Goal: Browse casually

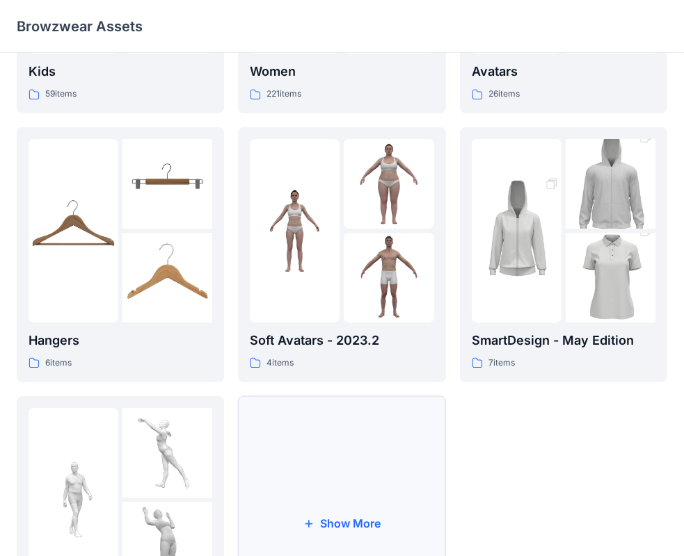
scroll to position [345, 0]
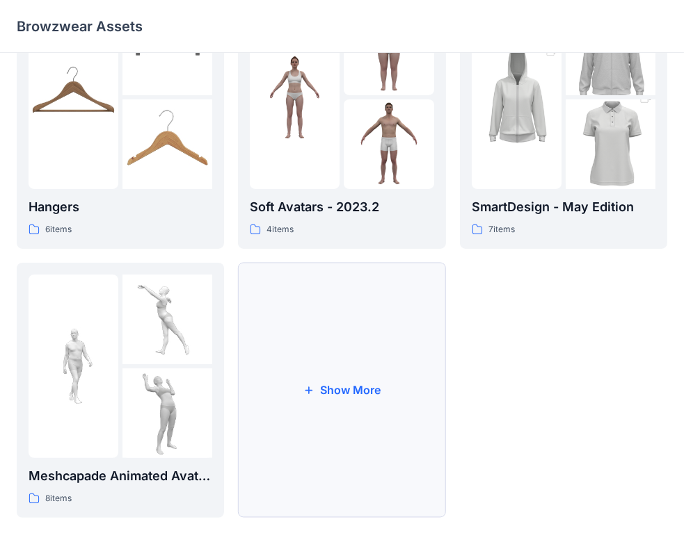
click at [407, 419] on button "Show More" at bounding box center [341, 390] width 207 height 255
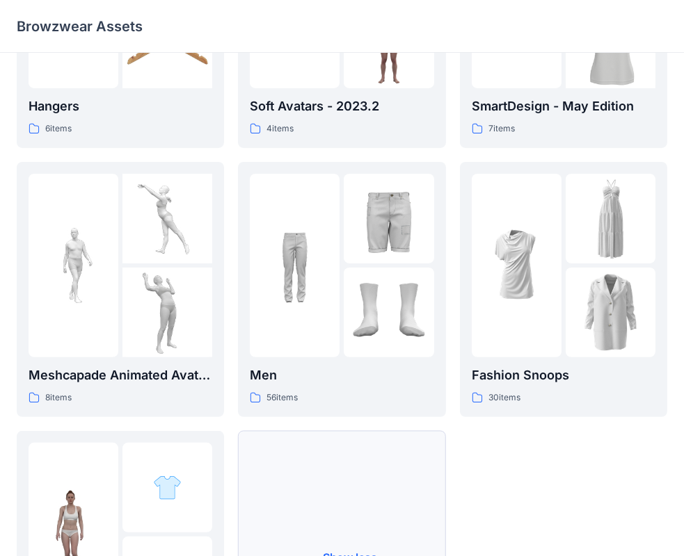
scroll to position [614, 0]
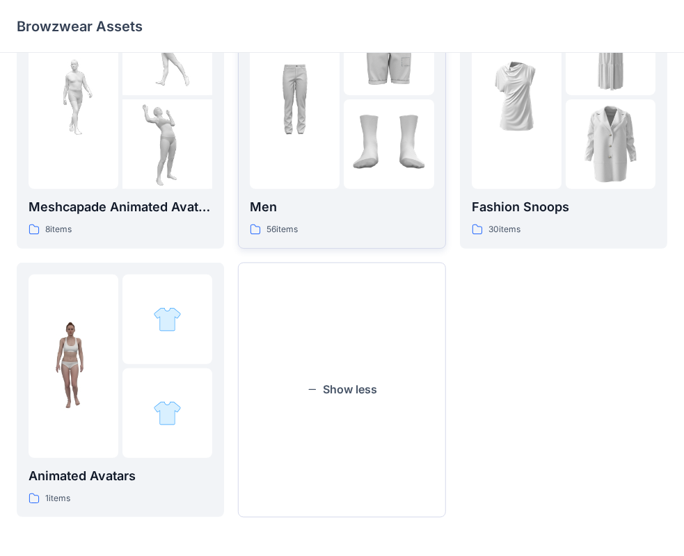
click at [353, 133] on img at bounding box center [389, 144] width 90 height 90
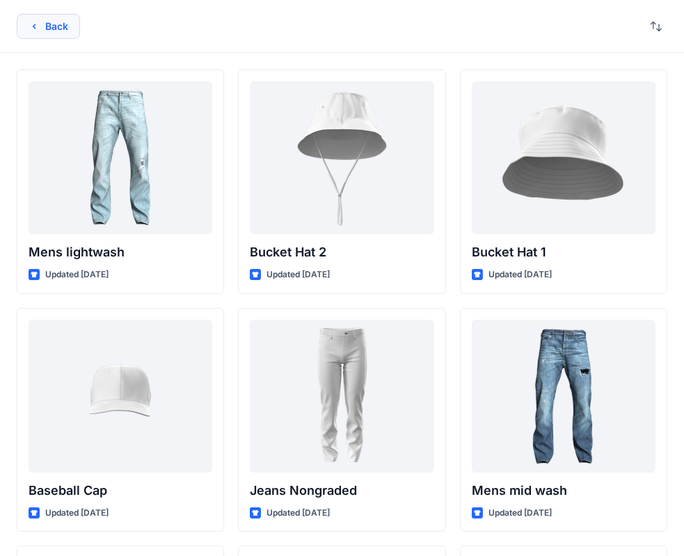
click at [34, 26] on icon "button" at bounding box center [34, 26] width 11 height 11
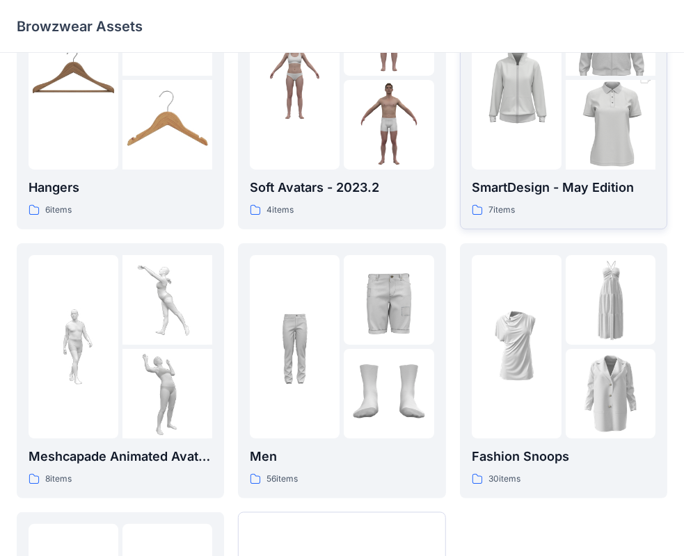
scroll to position [405, 0]
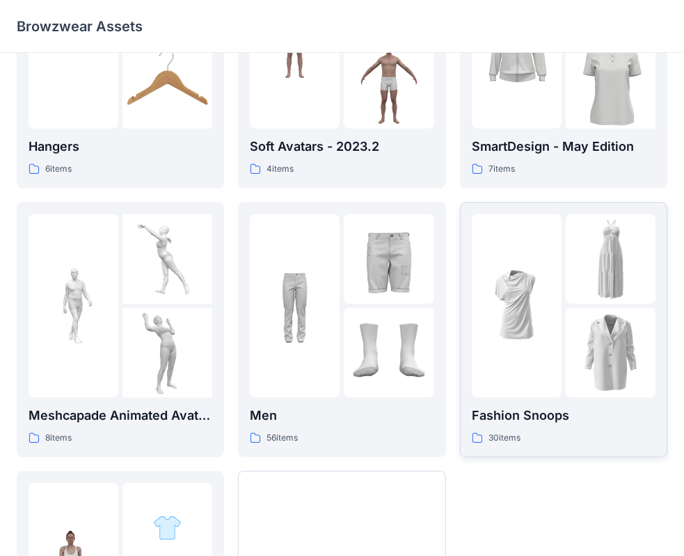
click at [580, 245] on img at bounding box center [610, 259] width 90 height 90
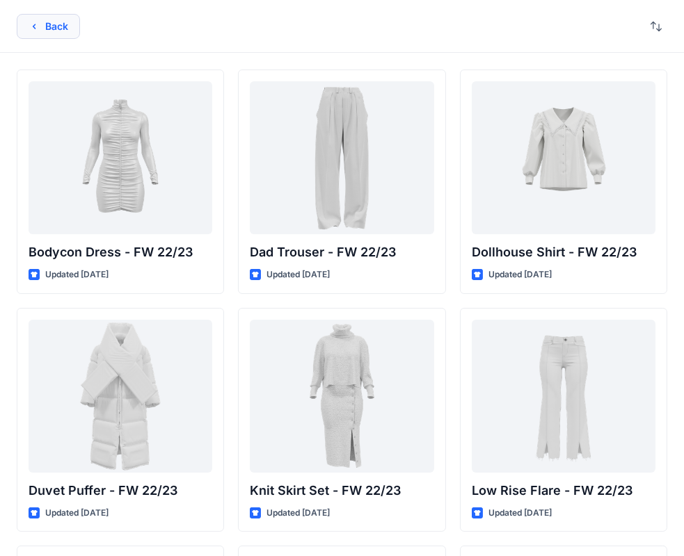
click at [47, 17] on button "Back" at bounding box center [48, 26] width 63 height 25
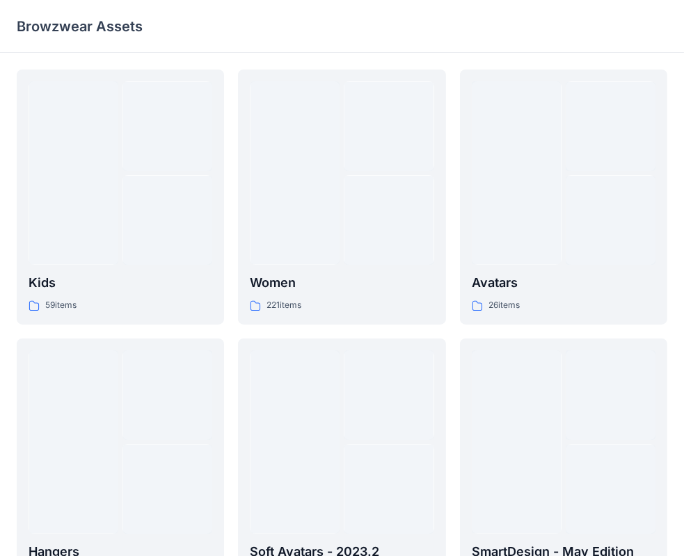
scroll to position [405, 0]
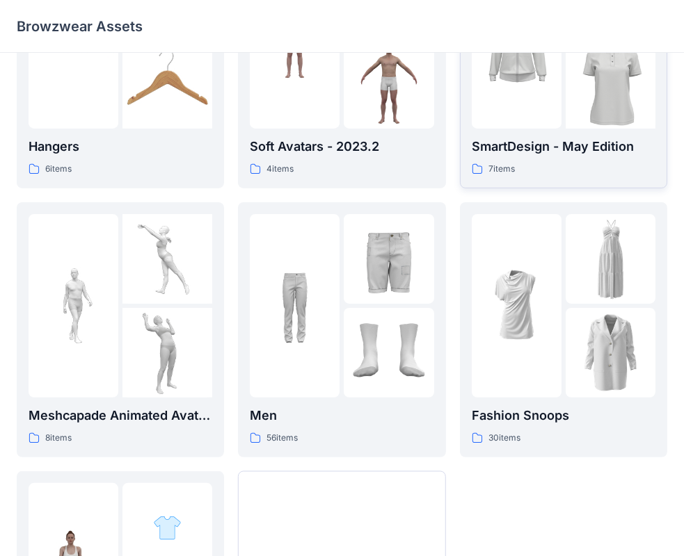
click at [540, 102] on img at bounding box center [516, 36] width 90 height 135
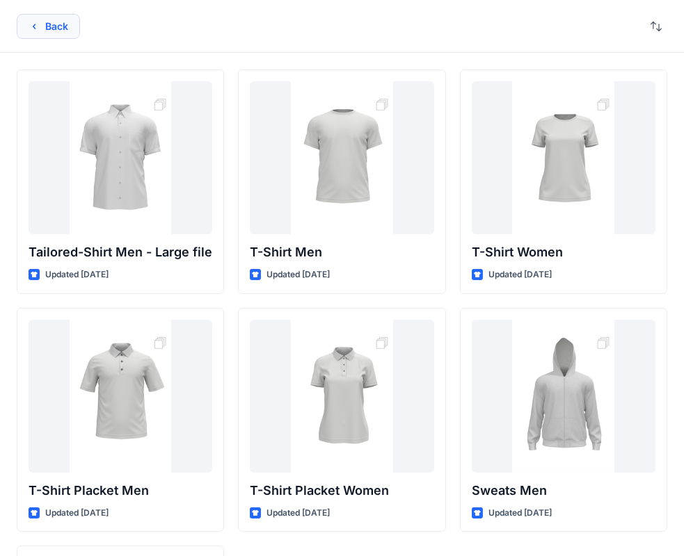
click at [48, 32] on button "Back" at bounding box center [48, 26] width 63 height 25
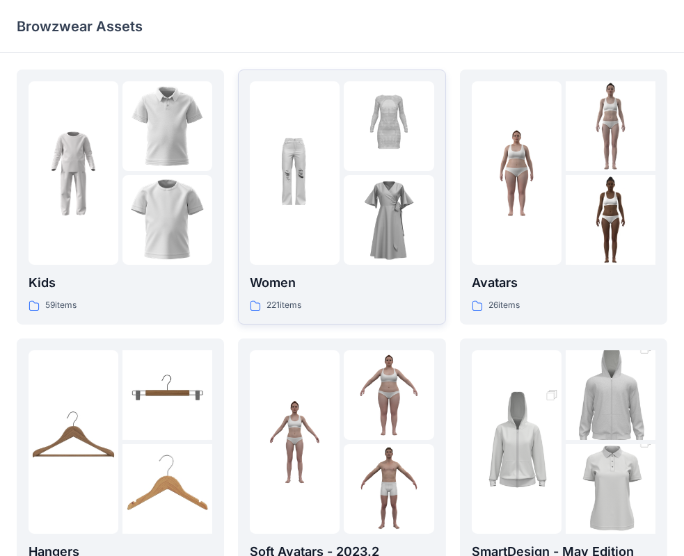
click at [373, 223] on img at bounding box center [389, 220] width 90 height 90
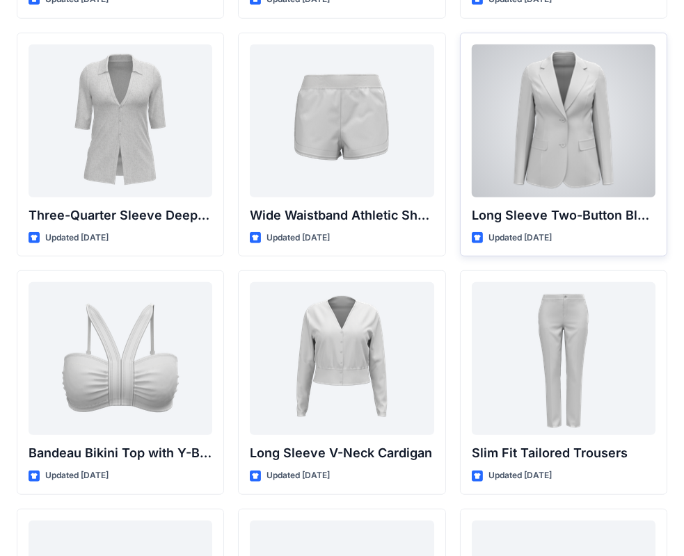
scroll to position [1283, 0]
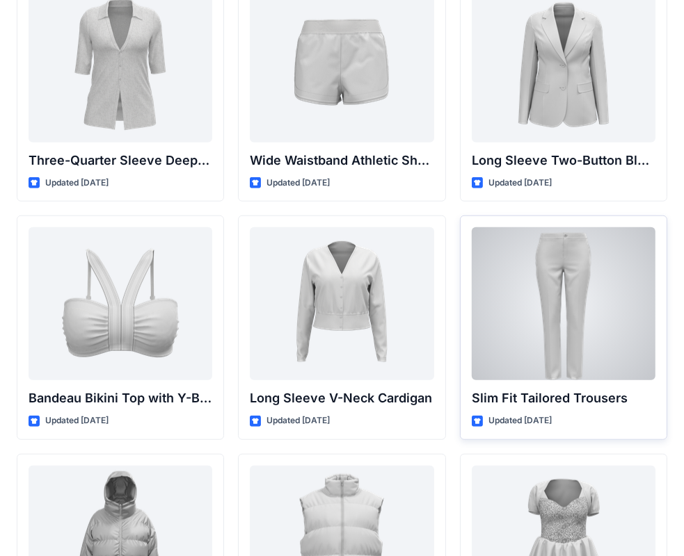
click at [524, 309] on div at bounding box center [563, 303] width 184 height 153
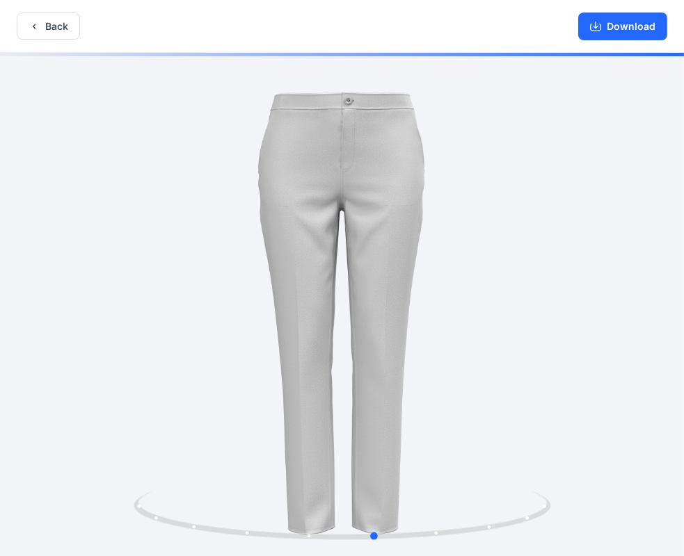
drag, startPoint x: 357, startPoint y: 303, endPoint x: 490, endPoint y: 306, distance: 132.9
click at [490, 306] on div at bounding box center [342, 306] width 684 height 506
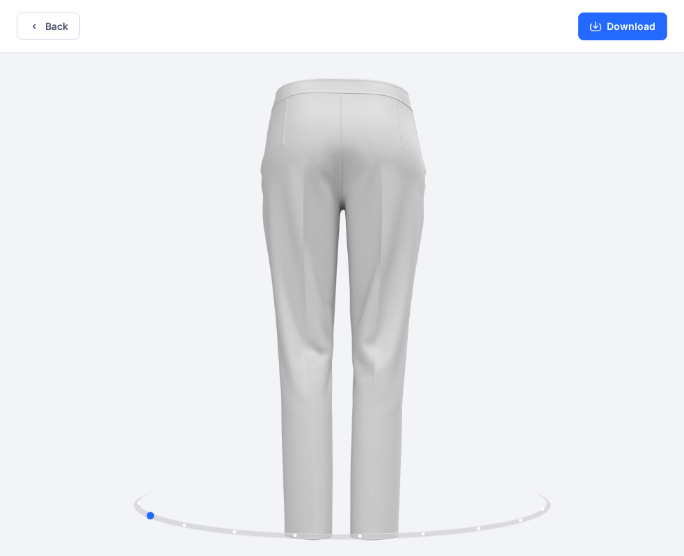
drag, startPoint x: 335, startPoint y: 364, endPoint x: 419, endPoint y: 364, distance: 83.5
click at [419, 364] on div at bounding box center [342, 306] width 684 height 506
click at [48, 25] on button "Back" at bounding box center [48, 26] width 63 height 27
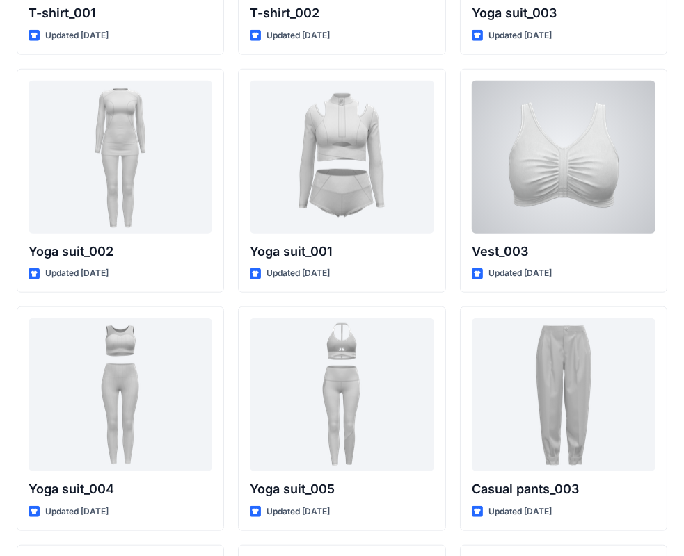
scroll to position [7740, 0]
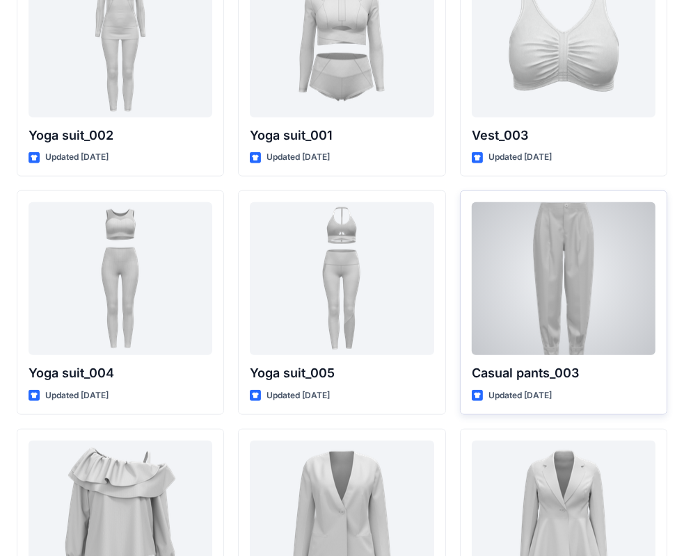
click at [549, 287] on div at bounding box center [563, 278] width 184 height 153
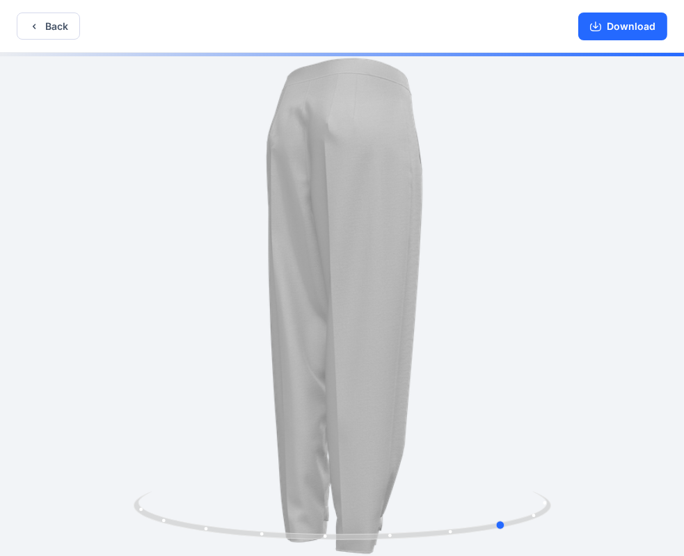
drag, startPoint x: 256, startPoint y: 298, endPoint x: 417, endPoint y: 301, distance: 161.4
click at [417, 301] on div at bounding box center [342, 306] width 684 height 506
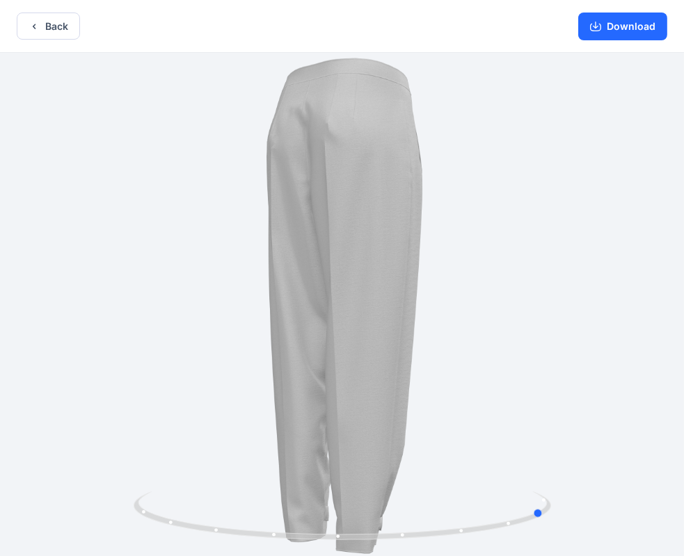
drag, startPoint x: 389, startPoint y: 306, endPoint x: 435, endPoint y: 306, distance: 45.2
click at [428, 306] on div at bounding box center [342, 306] width 684 height 506
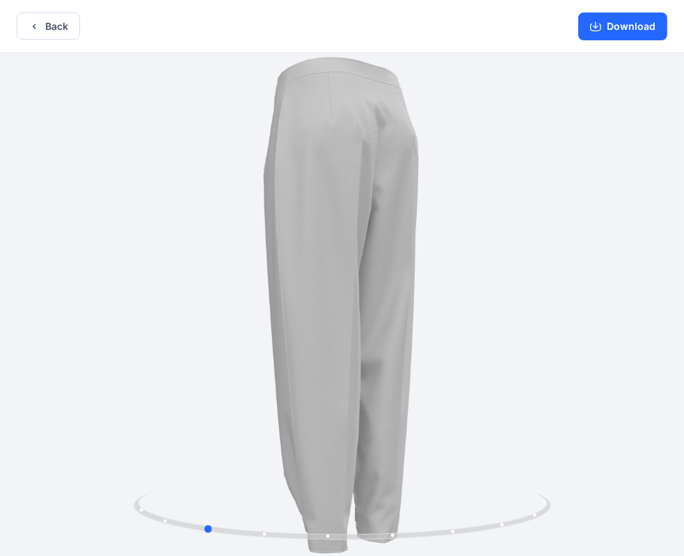
drag, startPoint x: 376, startPoint y: 310, endPoint x: 445, endPoint y: 311, distance: 69.5
click at [445, 311] on div at bounding box center [342, 306] width 684 height 506
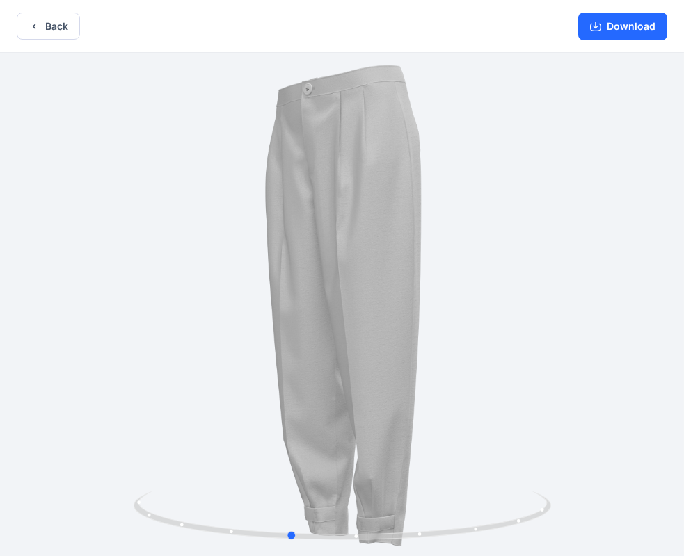
drag, startPoint x: 362, startPoint y: 307, endPoint x: 448, endPoint y: 307, distance: 86.2
click at [448, 307] on div at bounding box center [342, 306] width 684 height 506
click at [39, 27] on icon "button" at bounding box center [34, 26] width 11 height 11
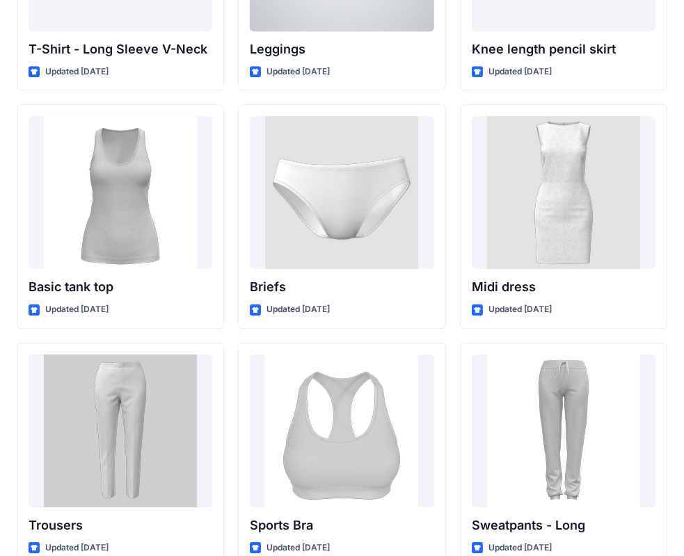
scroll to position [11550, 0]
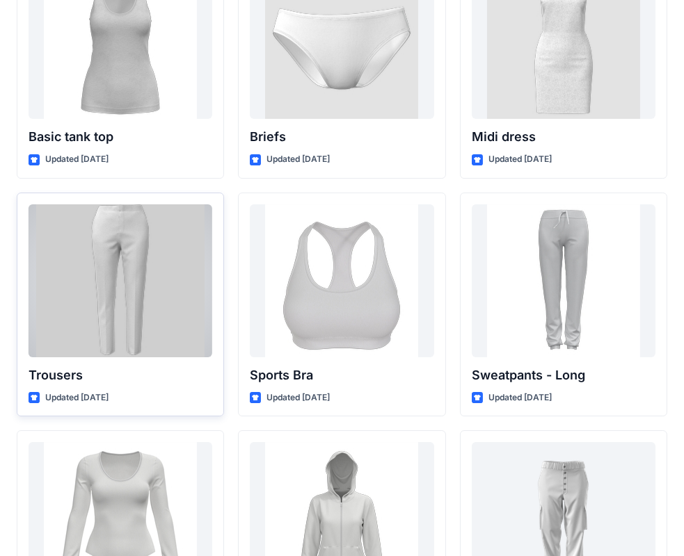
click at [125, 250] on div at bounding box center [121, 280] width 184 height 153
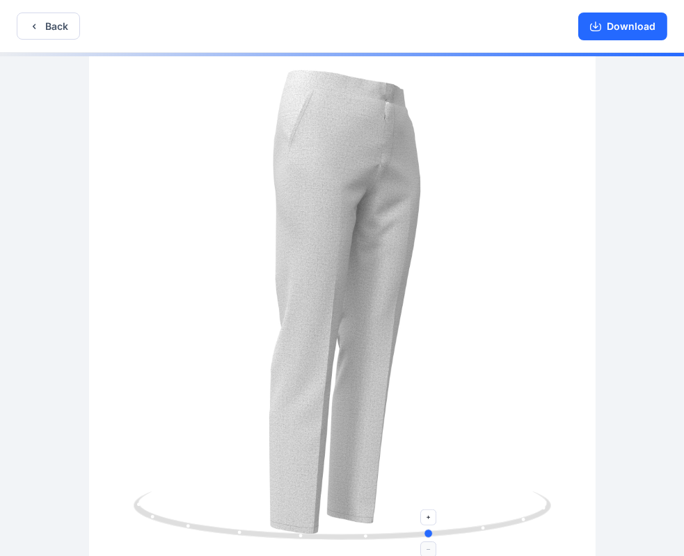
drag, startPoint x: 239, startPoint y: 508, endPoint x: 328, endPoint y: 519, distance: 90.4
click at [328, 519] on icon at bounding box center [344, 518] width 421 height 52
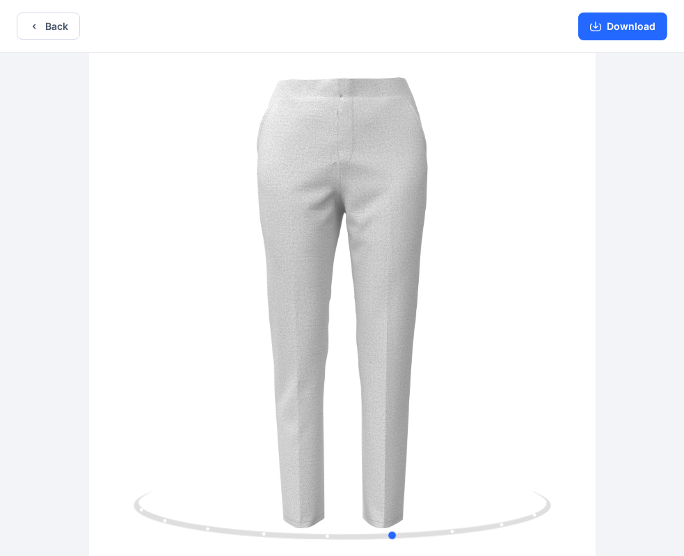
drag, startPoint x: 250, startPoint y: 517, endPoint x: 213, endPoint y: 471, distance: 58.8
click at [213, 471] on div at bounding box center [342, 306] width 684 height 506
click at [50, 21] on button "Back" at bounding box center [48, 26] width 63 height 27
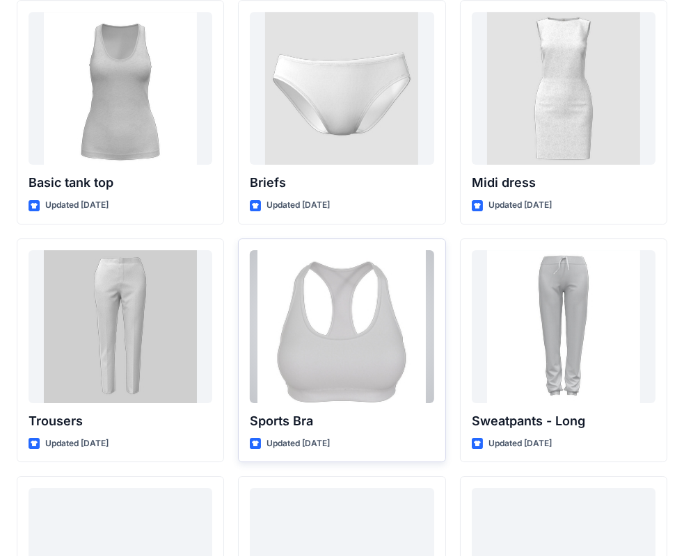
scroll to position [11389, 0]
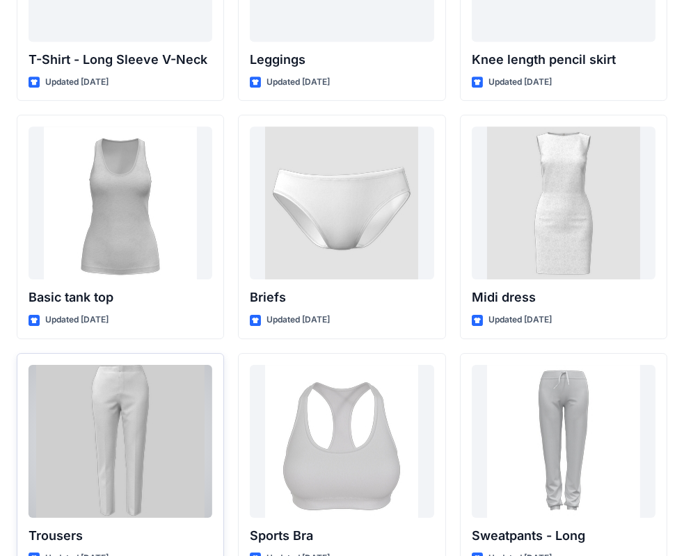
click at [143, 379] on div at bounding box center [121, 441] width 184 height 153
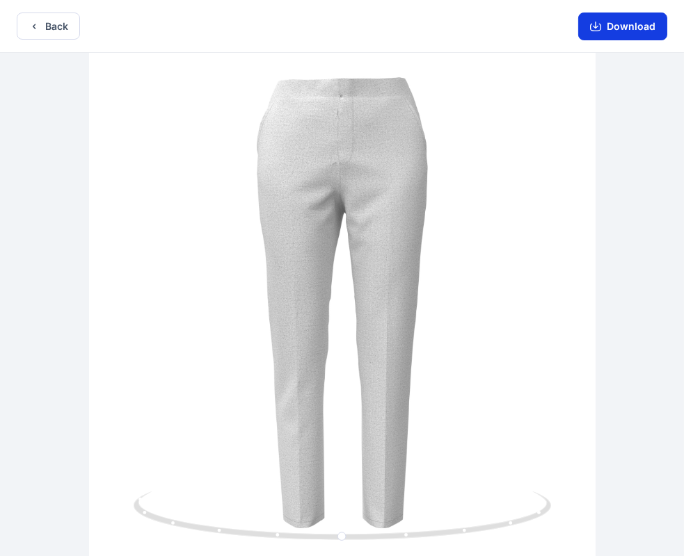
click at [629, 26] on button "Download" at bounding box center [622, 27] width 89 height 28
